Goal: Navigation & Orientation: Find specific page/section

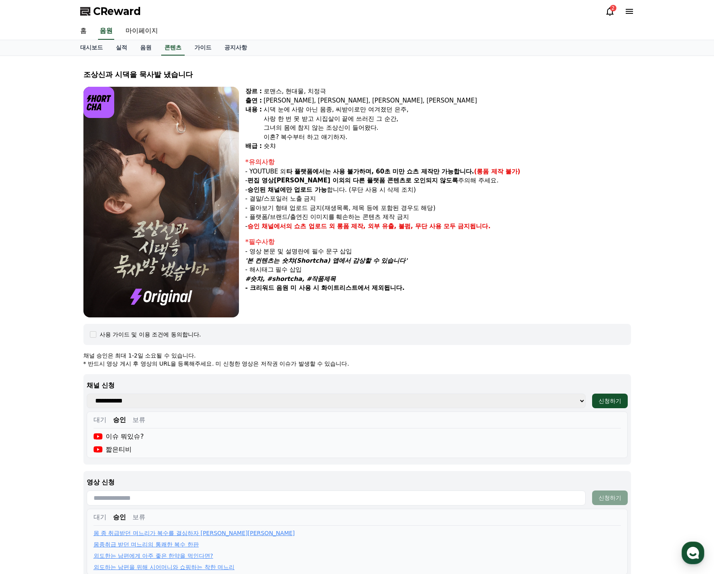
select select
click at [422, 207] on p "- 몰아보기 형태 업로드 금지(재생목록, 제목 등에 포함된 경우도 해당)" at bounding box center [438, 207] width 386 height 9
click at [106, 31] on link "음원" at bounding box center [106, 31] width 16 height 17
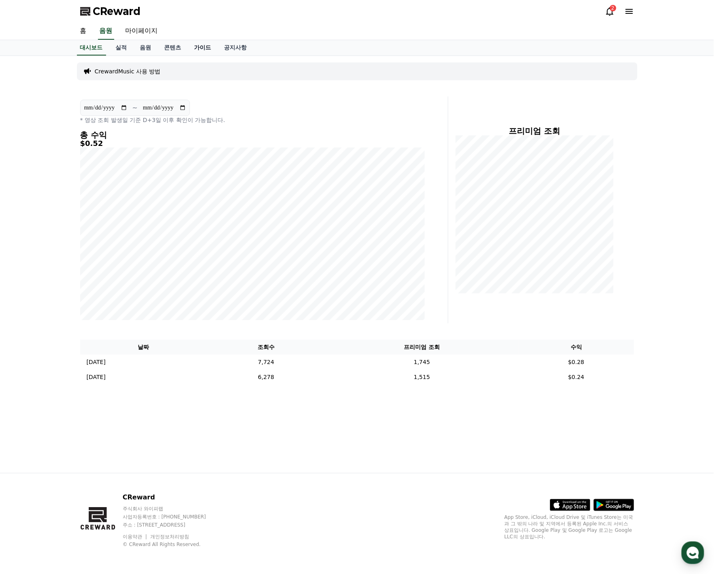
click at [205, 45] on link "가이드" at bounding box center [203, 47] width 30 height 15
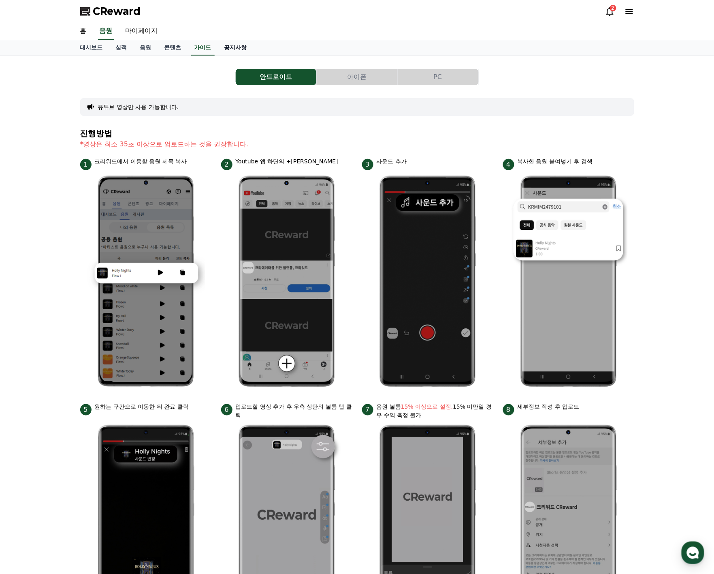
click at [233, 49] on link "공지사항" at bounding box center [236, 47] width 36 height 15
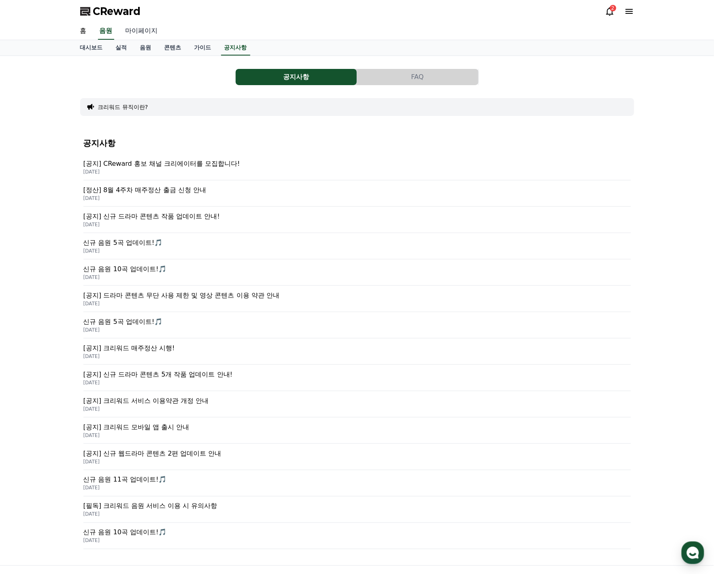
click at [143, 25] on link "마이페이지" at bounding box center [141, 31] width 45 height 17
select select "**********"
